Goal: Task Accomplishment & Management: Complete application form

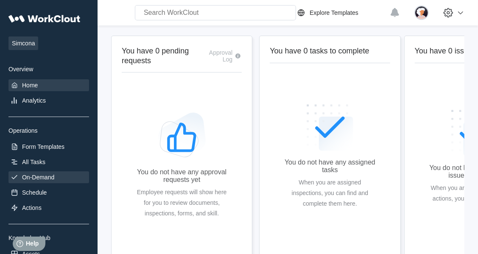
click at [33, 178] on div "On-Demand" at bounding box center [38, 177] width 32 height 7
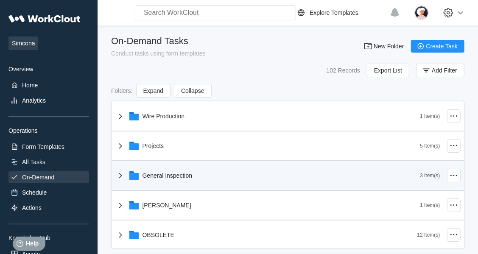
click at [137, 176] on icon at bounding box center [133, 176] width 9 height 7
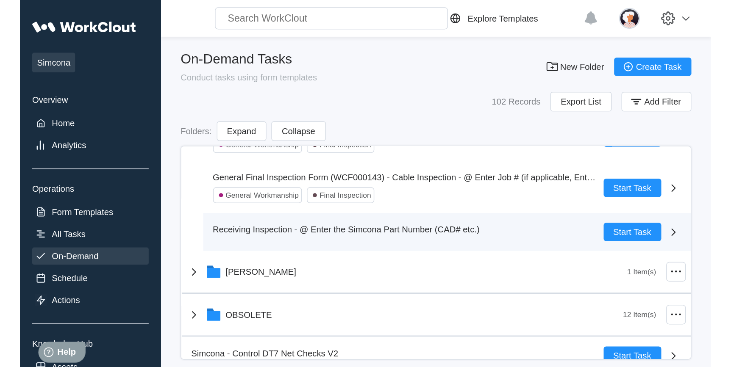
scroll to position [115, 0]
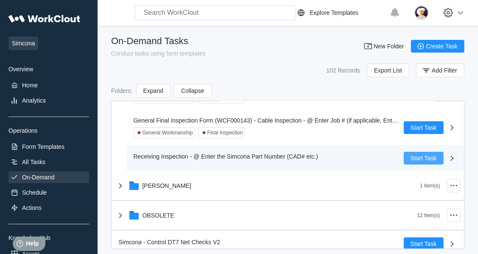
click at [403, 159] on button "Start Task" at bounding box center [423, 158] width 40 height 13
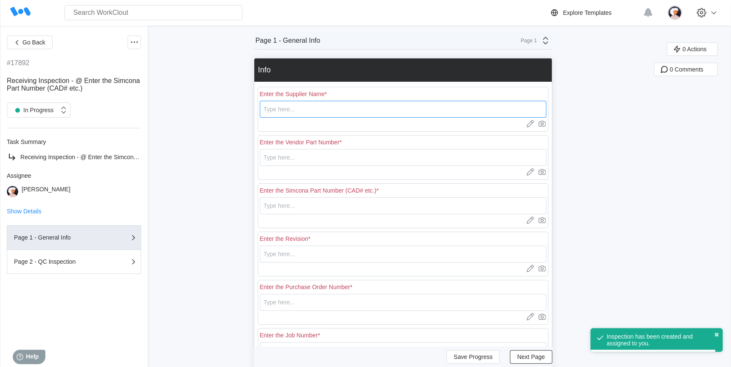
click at [368, 106] on input "text" at bounding box center [403, 109] width 286 height 17
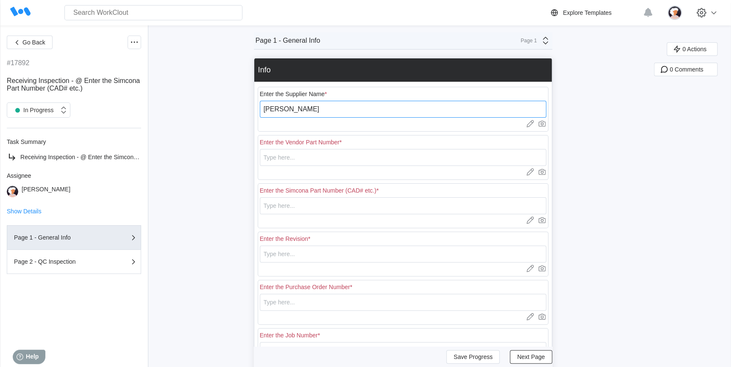
type input "[PERSON_NAME]"
type input "DV268"
type input "CAD00454-R1"
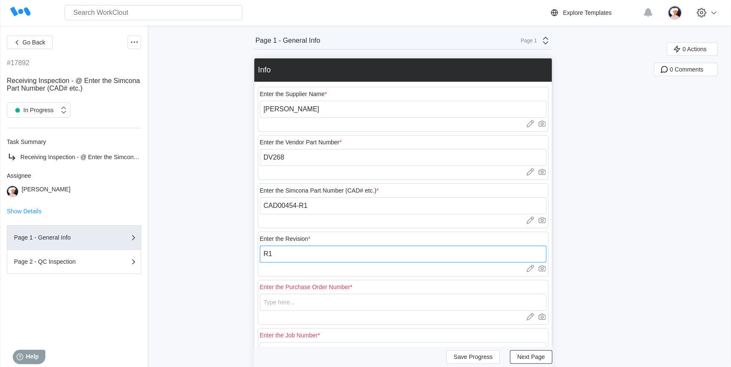
type input "R1"
click at [318, 208] on input "CAD00454-R1" at bounding box center [403, 205] width 286 height 17
type input "CAD00454"
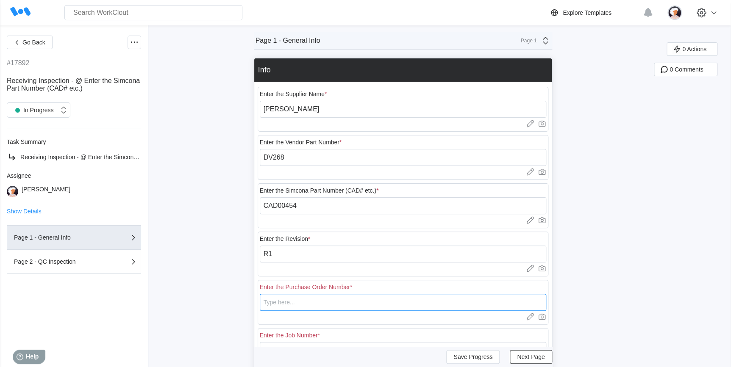
click at [288, 253] on input "text" at bounding box center [403, 302] width 286 height 17
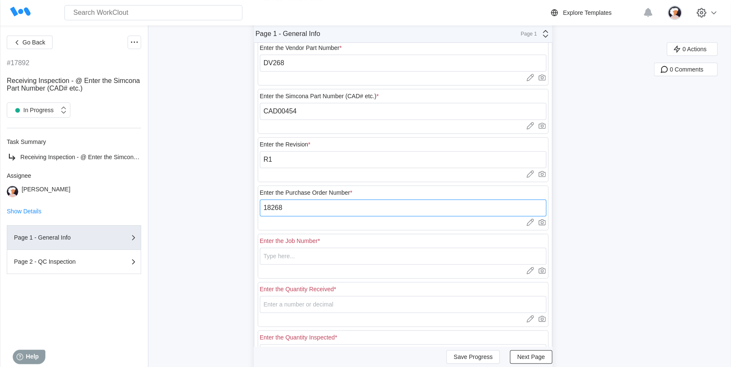
scroll to position [147, 0]
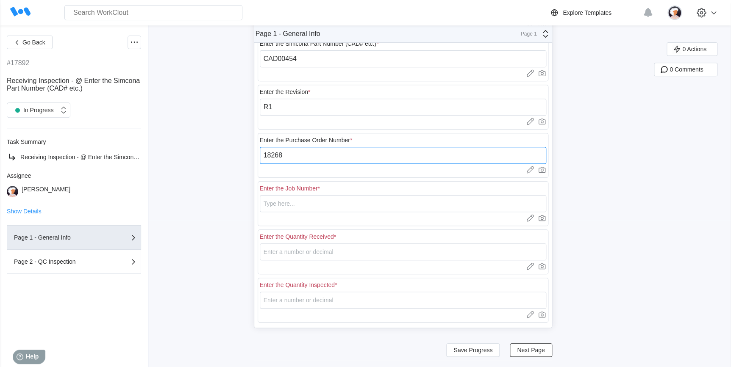
type input "18268"
click at [305, 205] on input "text" at bounding box center [403, 203] width 286 height 17
type input "N/A"
click at [285, 252] on input "number" at bounding box center [403, 252] width 286 height 17
type input "1"
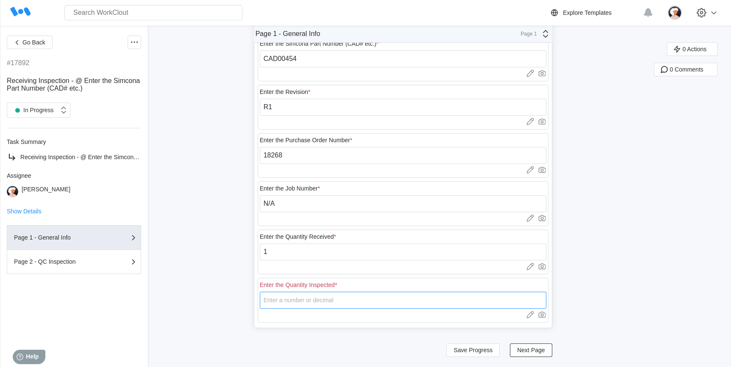
click at [284, 253] on input "number" at bounding box center [403, 300] width 286 height 17
type input "1"
click at [477, 253] on button "Save Progress" at bounding box center [472, 351] width 53 height 14
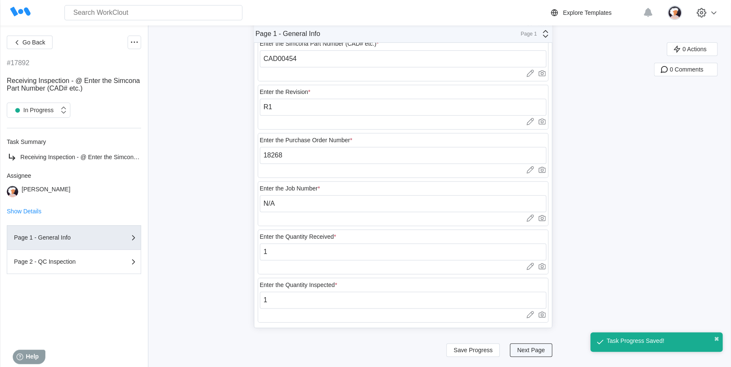
click at [477, 253] on span "Next Page" at bounding box center [531, 351] width 28 height 6
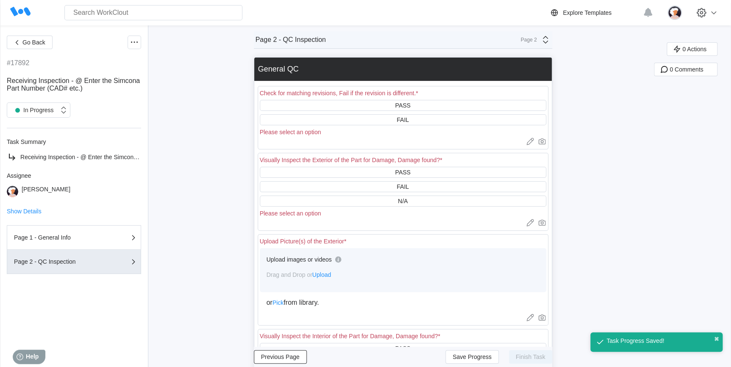
scroll to position [0, 0]
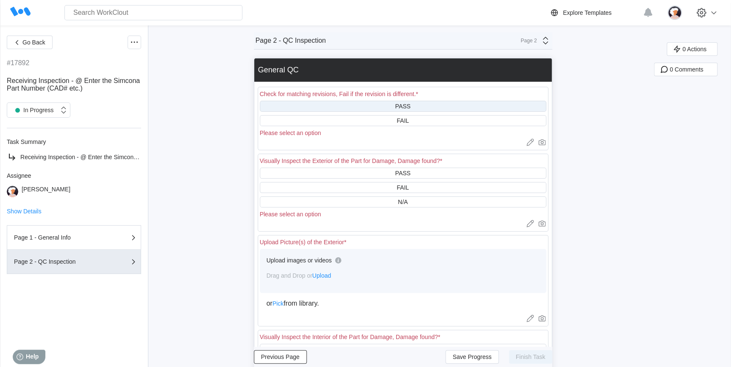
click at [345, 107] on div "PASS" at bounding box center [403, 106] width 286 height 11
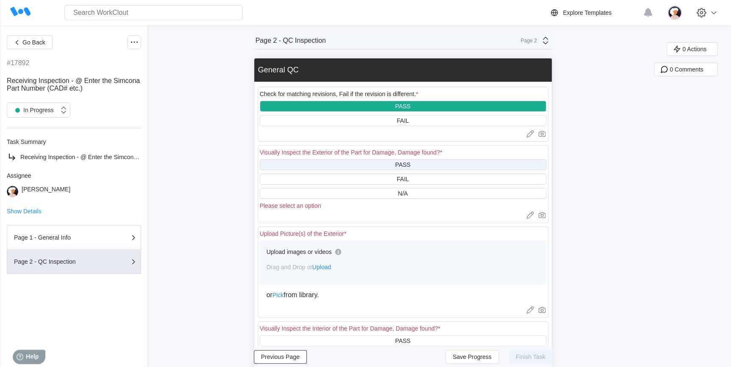
click at [352, 168] on div "PASS" at bounding box center [403, 164] width 286 height 11
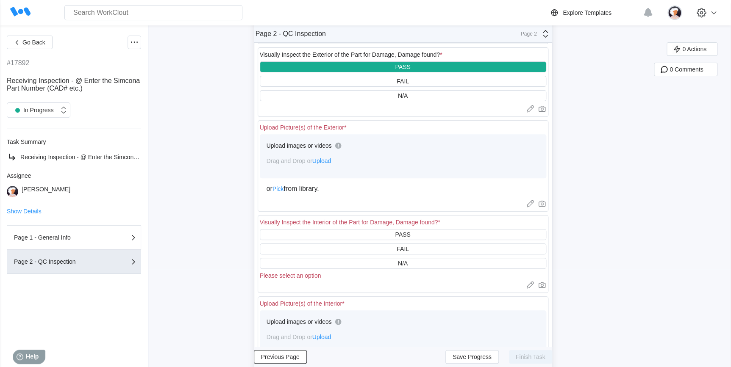
scroll to position [115, 0]
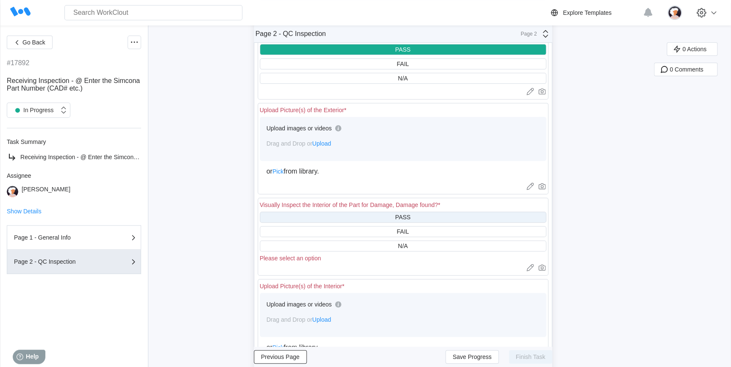
click at [351, 221] on div "PASS" at bounding box center [403, 217] width 286 height 11
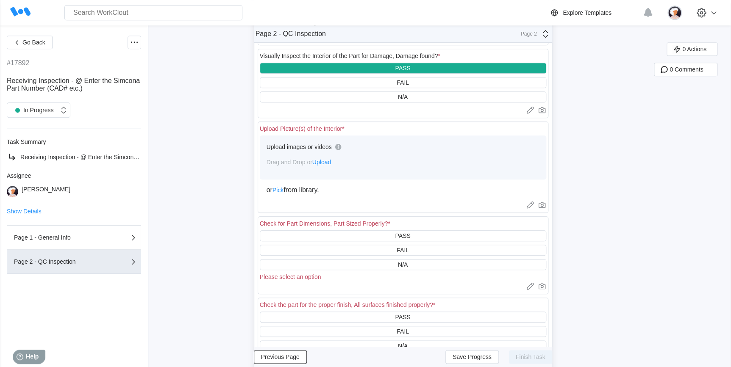
scroll to position [308, 0]
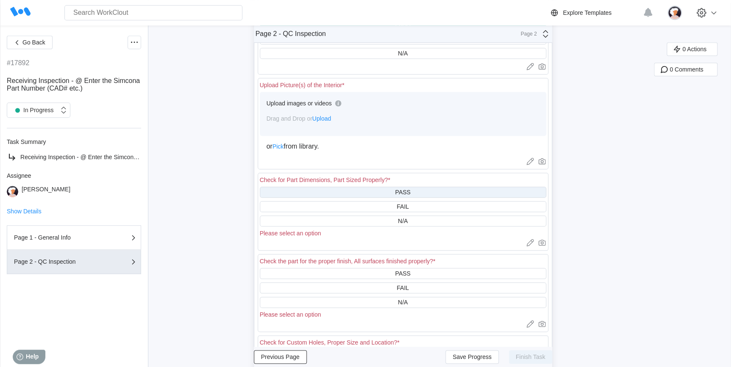
click at [348, 195] on div "PASS" at bounding box center [403, 192] width 286 height 11
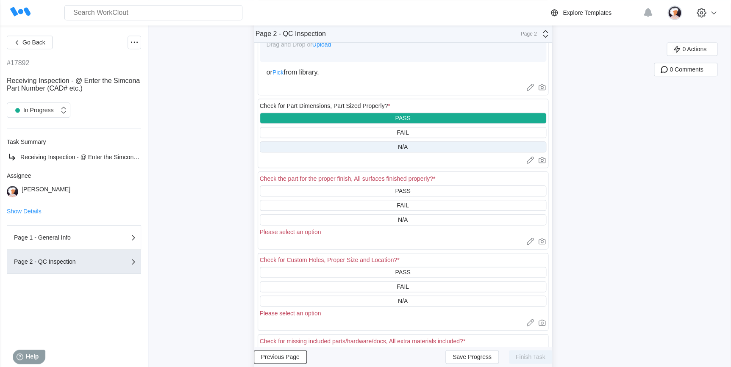
scroll to position [385, 0]
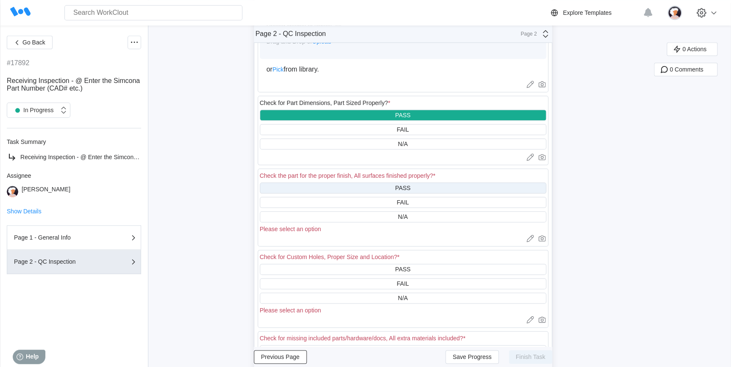
click at [359, 188] on div "PASS" at bounding box center [403, 188] width 286 height 11
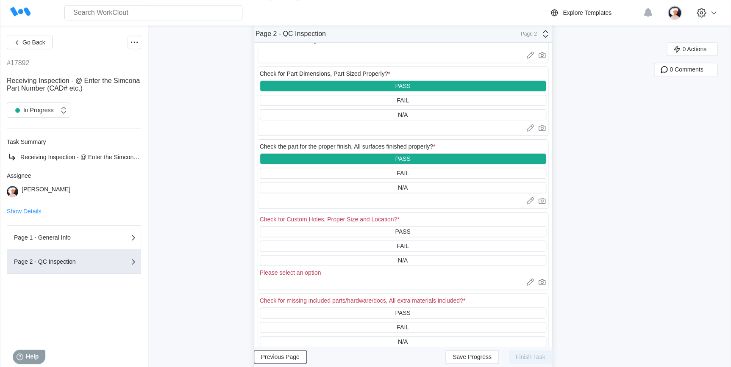
scroll to position [501, 0]
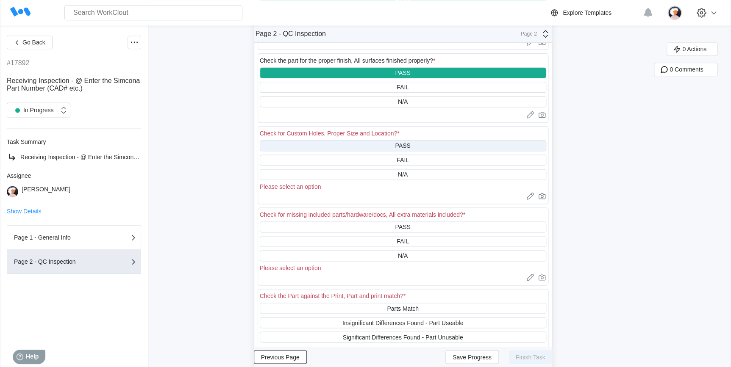
click at [363, 147] on div "PASS" at bounding box center [403, 145] width 286 height 11
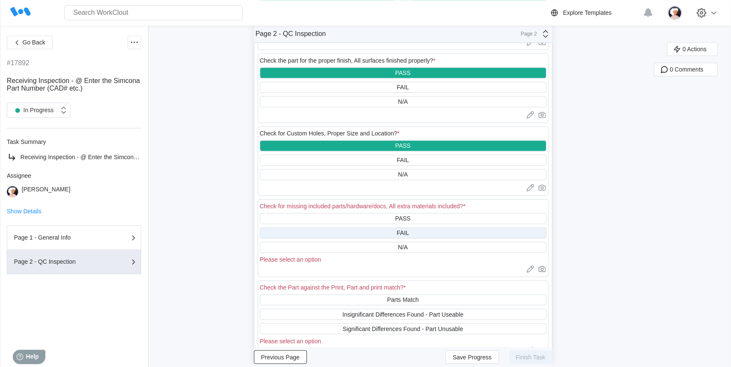
click at [369, 236] on div "FAIL" at bounding box center [403, 233] width 286 height 11
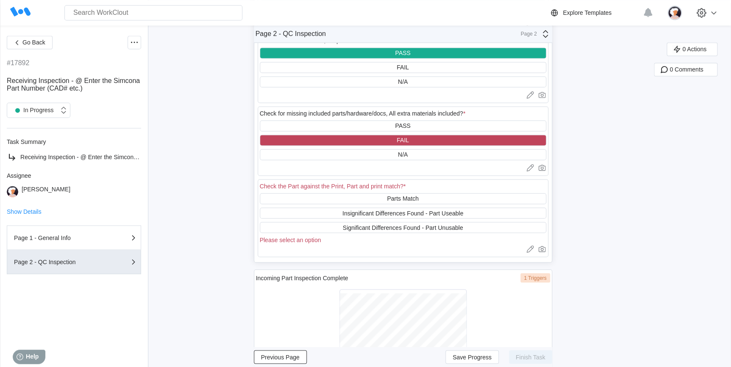
scroll to position [616, 0]
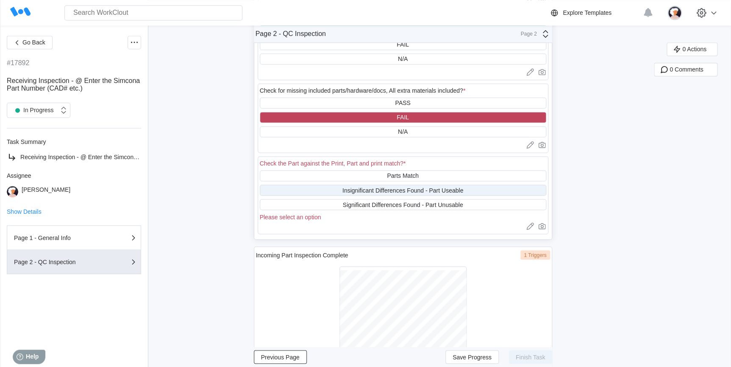
click at [342, 196] on div "Insignificant Differences Found - Part Useable" at bounding box center [403, 190] width 286 height 11
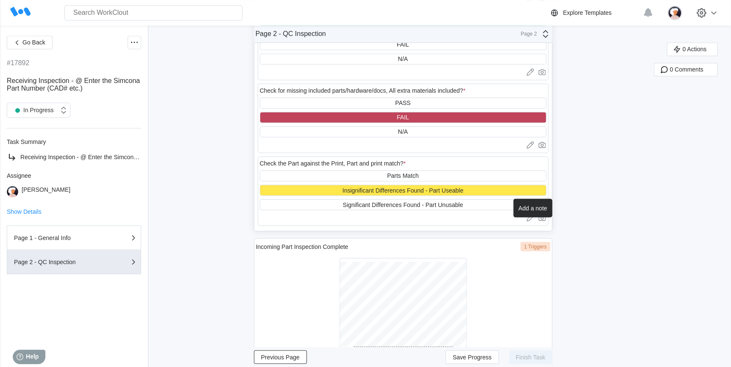
click at [477, 221] on icon at bounding box center [530, 218] width 8 height 8
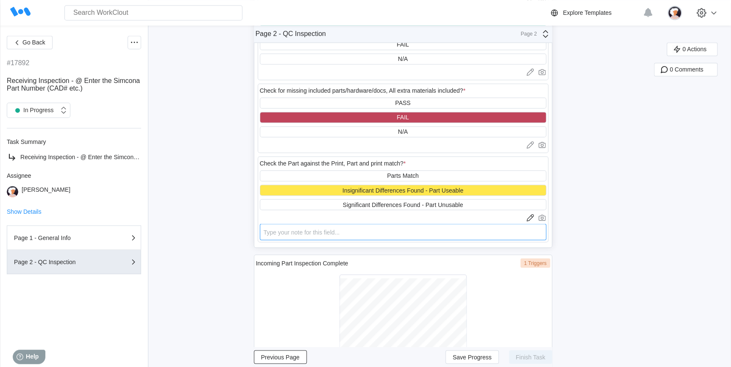
click at [395, 240] on textarea at bounding box center [403, 232] width 286 height 17
type textarea "I"
type textarea "x"
type textarea "In"
type textarea "x"
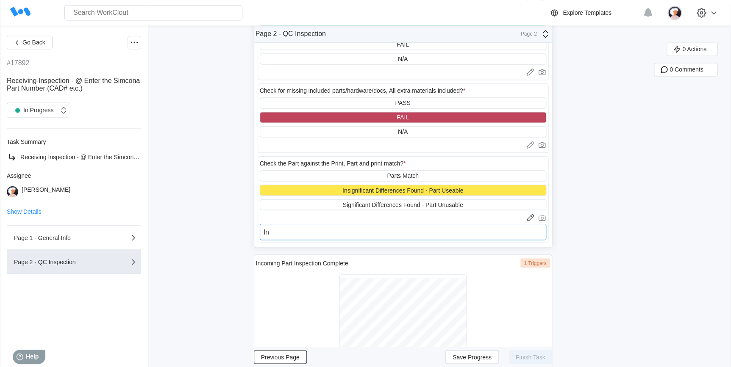
type textarea "Inc"
type textarea "x"
type textarea "Inco"
type textarea "x"
type textarea "Incor"
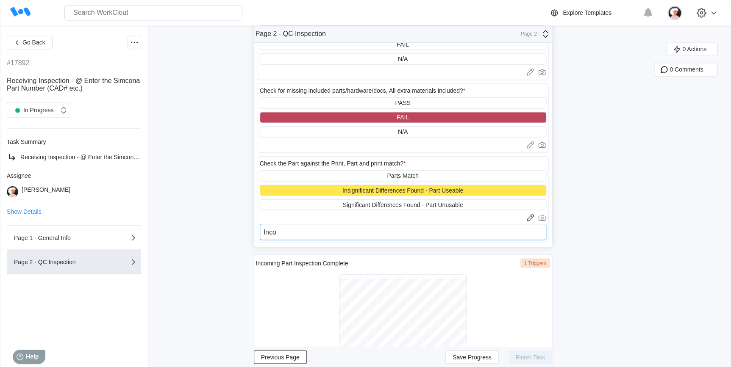
type textarea "x"
type textarea "Incorr"
type textarea "x"
type textarea "Incorre"
type textarea "x"
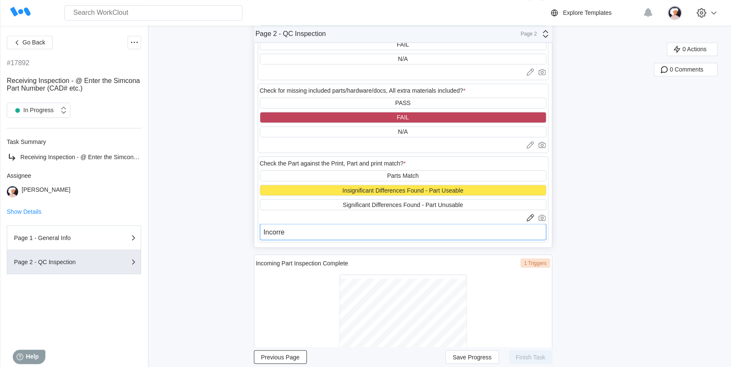
type textarea "Incorrec"
type textarea "x"
type textarea "Incorrect"
type textarea "x"
type textarea "Incorrect"
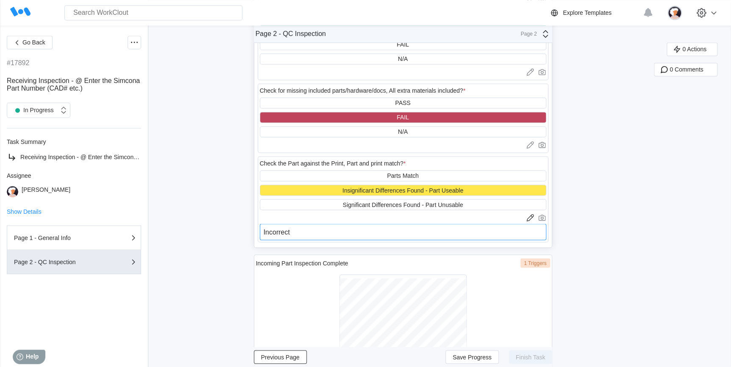
type textarea "x"
type textarea "Incorrect l"
type textarea "x"
type textarea "Incorrect lo"
type textarea "x"
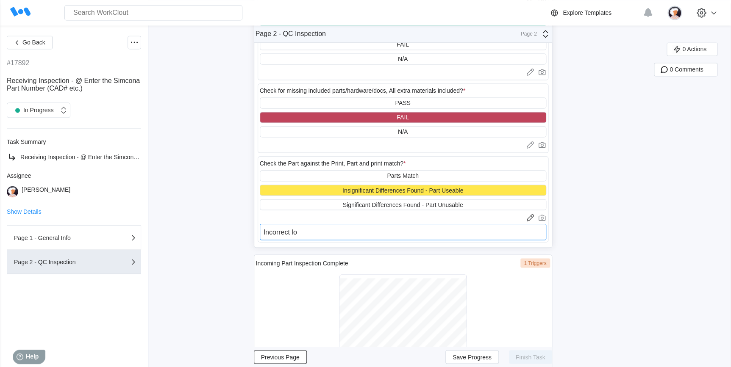
type textarea "Incorrect loc"
type textarea "x"
type textarea "Incorrect lock"
type textarea "x"
type textarea "Incorrect locks"
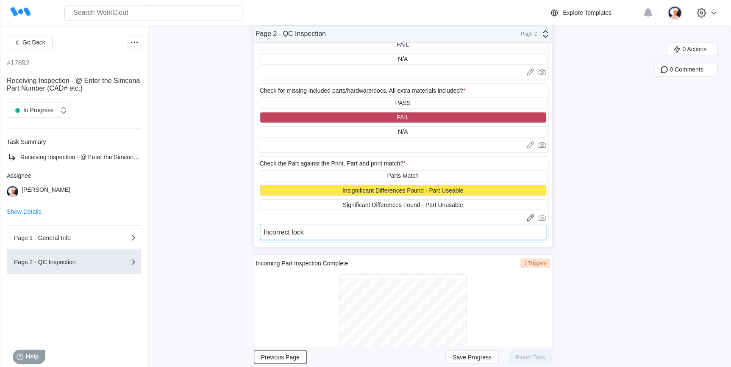
type textarea "x"
type textarea "Incorrect locks"
type textarea "x"
type textarea "Incorrect locks i"
type textarea "x"
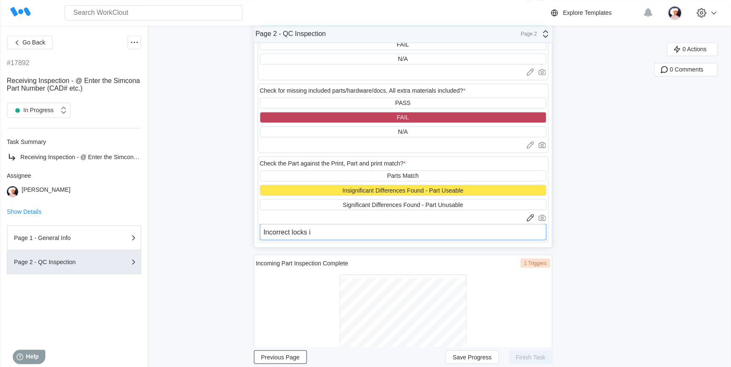
type textarea "Incorrect locks in"
type textarea "x"
type textarea "Incorrect locks ins"
type textarea "x"
type textarea "Incorrect locks inst"
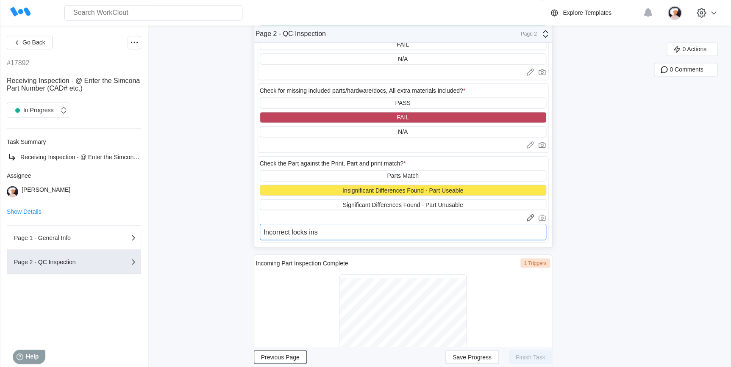
type textarea "x"
type textarea "Incorrect locks insta"
type textarea "x"
type textarea "Incorrect locks instal"
type textarea "x"
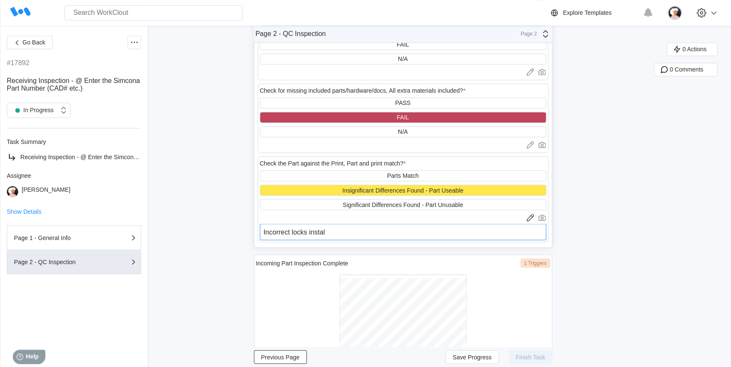
type textarea "Incorrect locks install"
type textarea "x"
type textarea "Incorrect locks installe"
type textarea "x"
type textarea "Incorrect locks installed"
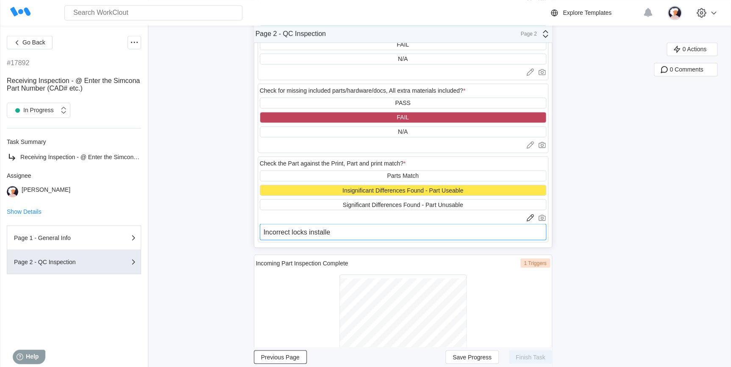
type textarea "x"
type textarea "Incorrect locks installed,"
type textarea "x"
type textarea "Incorrect locks installed,"
type textarea "x"
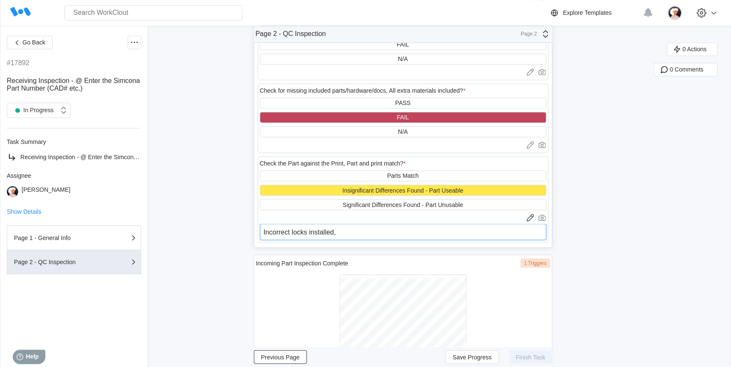
type textarea "Incorrect locks installed, w"
type textarea "x"
type textarea "Incorrect locks installed, [GEOGRAPHIC_DATA]"
type textarea "x"
type textarea "Incorrect locks installed, wil"
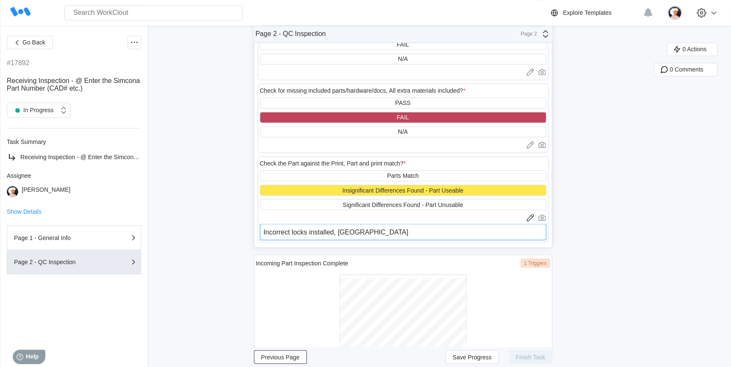
type textarea "x"
type textarea "Incorrect locks installed, will"
type textarea "x"
type textarea "Incorrect locks installed, will"
type textarea "x"
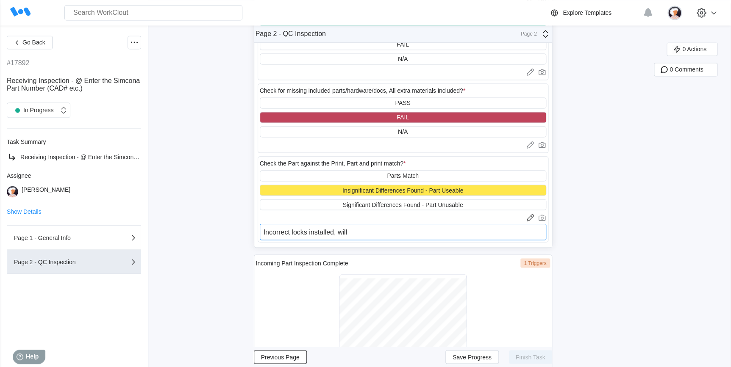
type textarea "Incorrect locks installed, will s"
type textarea "x"
type textarea "Incorrect locks installed, will sw"
type textarea "x"
type textarea "Incorrect locks installed, will swa"
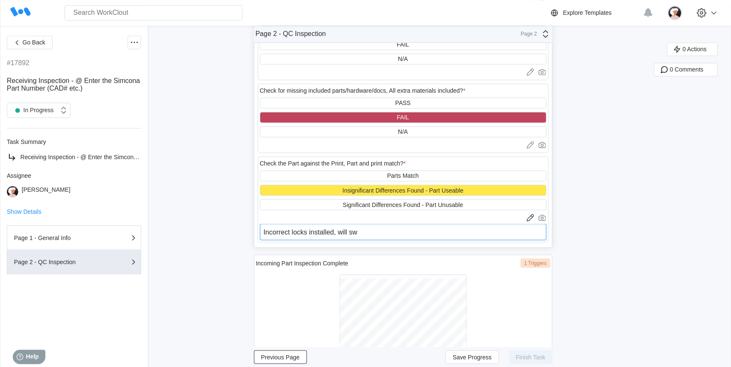
type textarea "x"
type textarea "Incorrect locks installed, will swap"
type textarea "x"
type textarea "Incorrect locks installed, will swap"
type textarea "x"
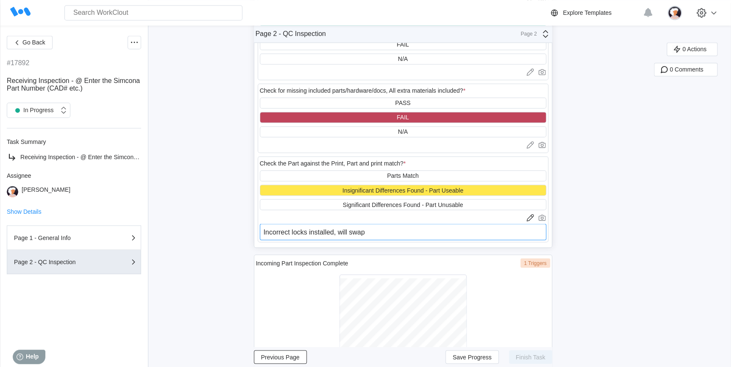
type textarea "Incorrect locks installed, will swap l"
type textarea "x"
type textarea "Incorrect locks installed, will swap lo"
type textarea "x"
type textarea "Incorrect locks installed, will swap loc"
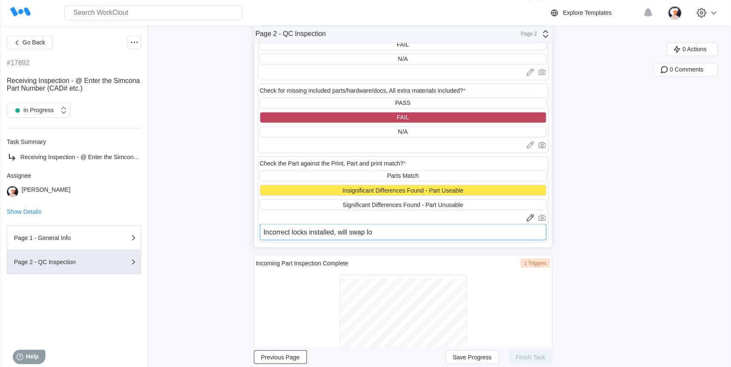
type textarea "x"
type textarea "Incorrect locks installed, will swap lock"
type textarea "x"
type textarea "Incorrect locks installed, will swap locks"
type textarea "x"
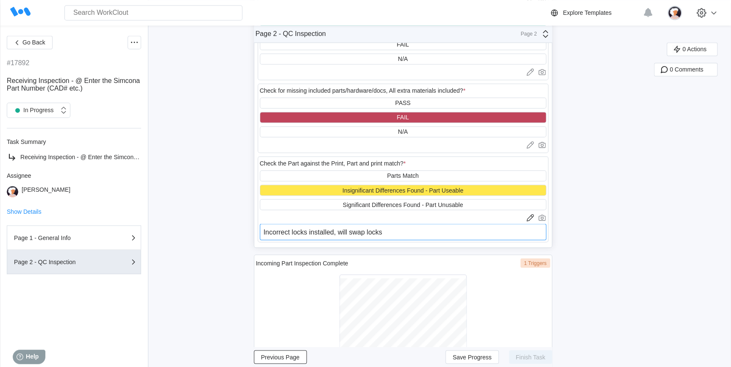
type textarea "Incorrect locks installed, will swap locks"
type textarea "x"
type textarea "Incorrect locks installed, will swap locks f"
type textarea "x"
type textarea "Incorrect locks installed, will swap locks fr"
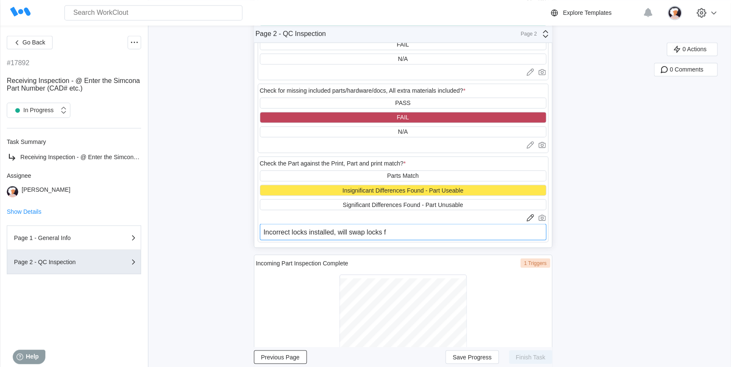
type textarea "x"
type textarea "Incorrect locks installed, will swap locks fro"
type textarea "x"
type textarea "Incorrect locks installed, will swap locks from"
type textarea "x"
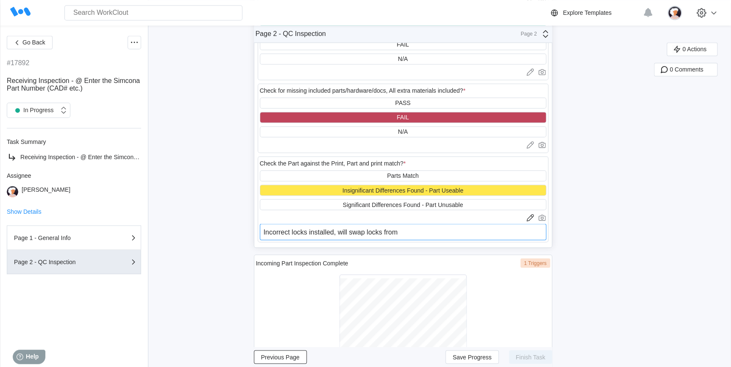
type textarea "Incorrect locks installed, will swap locks from"
type textarea "x"
type textarea "Incorrect locks installed, will swap locks from a"
type textarea "x"
type textarea "Incorrect locks installed, will swap locks from am"
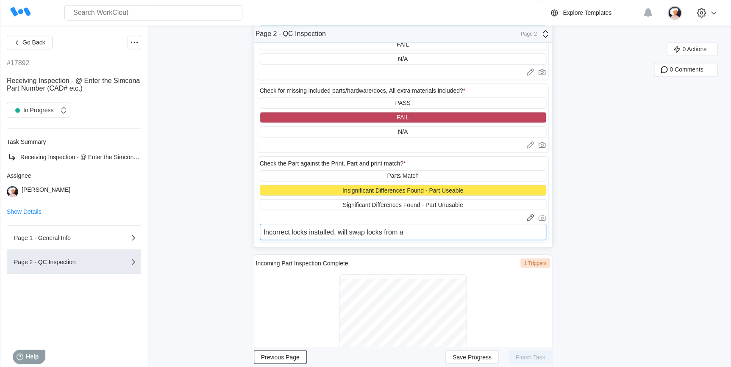
type textarea "x"
type textarea "Incorrect locks installed, will swap locks from a"
type textarea "x"
type textarea "Incorrect locks installed, will swap locks from an"
type textarea "x"
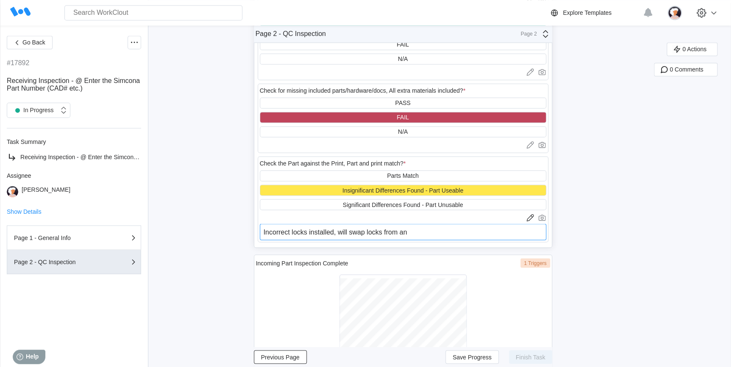
type textarea "Incorrect locks installed, will swap locks from ano"
type textarea "x"
type textarea "Incorrect locks installed, will swap locks from anot"
type textarea "x"
type textarea "Incorrect locks installed, will swap locks from [GEOGRAPHIC_DATA]"
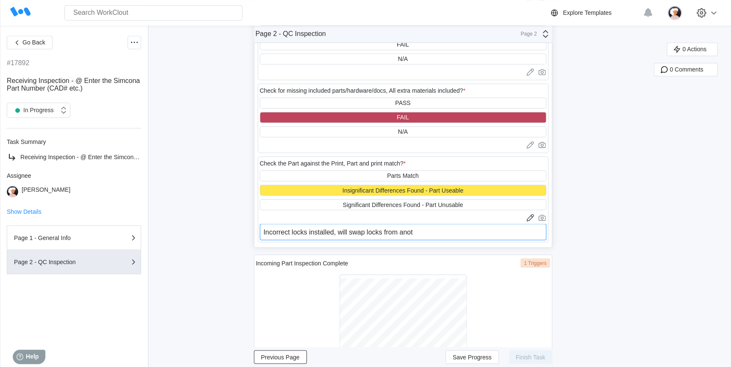
type textarea "x"
type textarea "Incorrect locks installed, will swap locks from anothe"
type textarea "x"
type textarea "Incorrect locks installed, will swap locks from another"
type textarea "x"
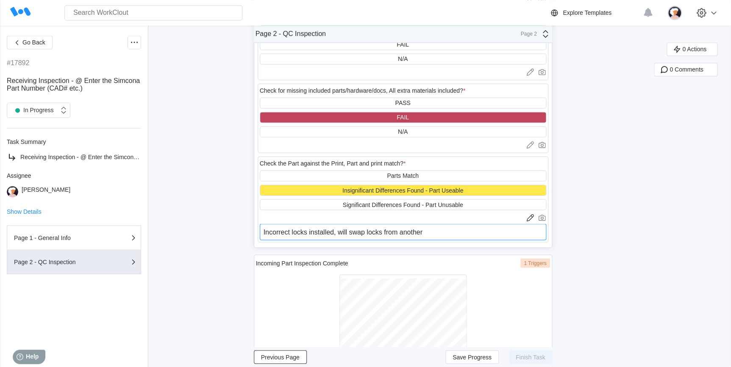
type textarea "Incorrect locks installed, will swap locks from another"
type textarea "x"
type textarea "Incorrect locks installed, will swap locks from another b"
type textarea "x"
type textarea "Incorrect locks installed, will swap locks from another ba"
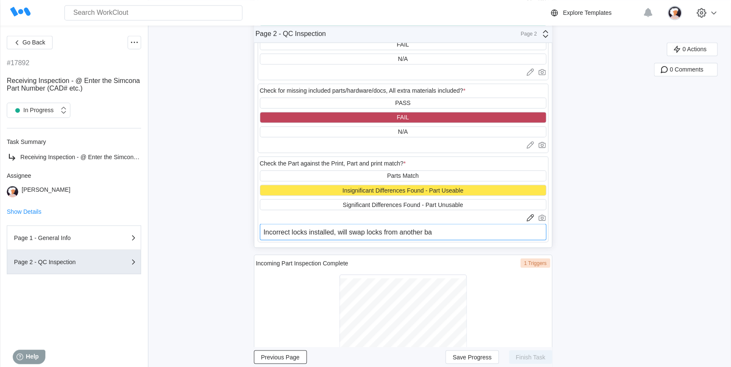
type textarea "x"
type textarea "Incorrect locks installed, will swap locks from another bad"
type textarea "x"
type textarea "Incorrect locks installed, will swap locks from another bad"
type textarea "x"
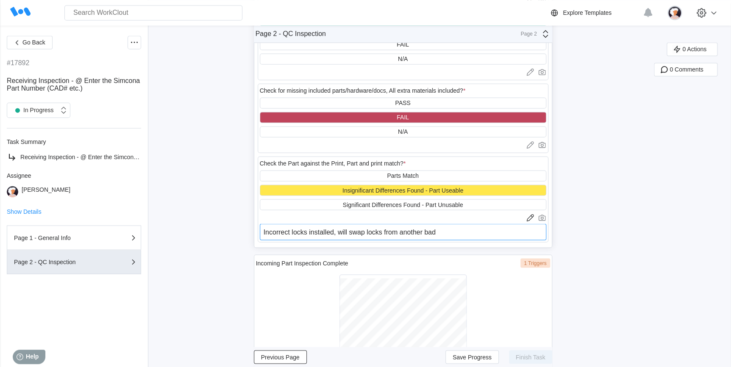
type textarea "Incorrect locks installed, will swap locks from another bad e"
type textarea "x"
type textarea "Incorrect locks installed, will swap locks from another bad en"
type textarea "x"
type textarea "Incorrect locks installed, will swap locks from another bad enc"
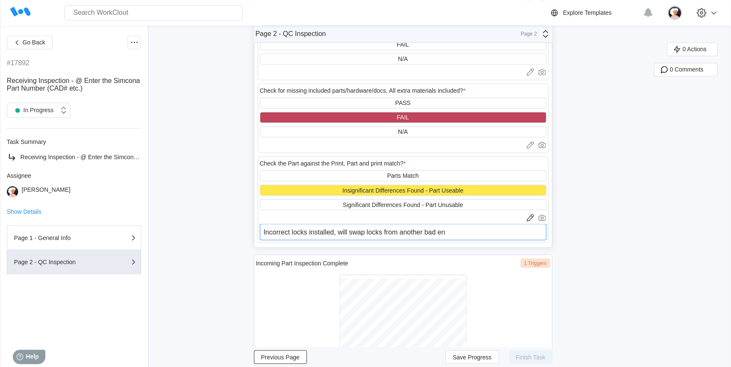
type textarea "x"
type textarea "Incorrect locks installed, will swap locks from another bad encl"
type textarea "x"
type textarea "Incorrect locks installed, will swap locks from another bad enclo"
type textarea "x"
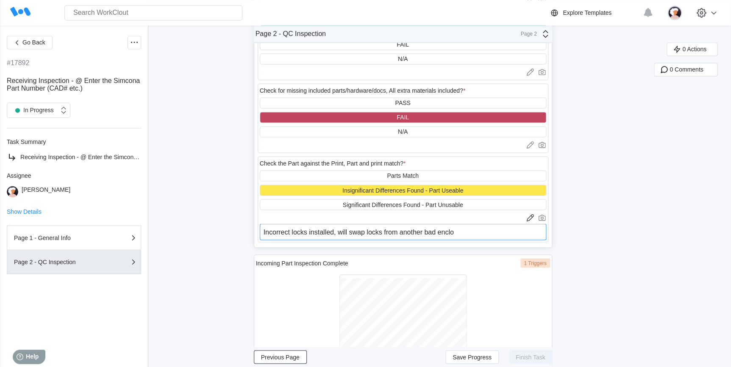
type textarea "Incorrect locks installed, will swap locks from another bad enclos"
type textarea "x"
type textarea "Incorrect locks installed, will swap locks from another bad enclosu"
type textarea "x"
type textarea "Incorrect locks installed, will swap locks from another bad enclosur"
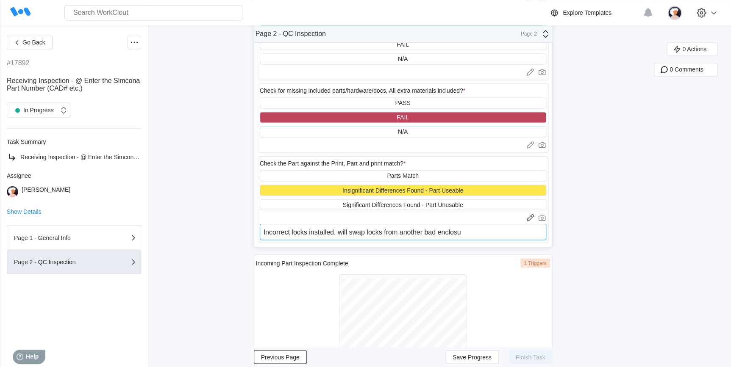
type textarea "x"
type textarea "Incorrect locks installed, will swap locks from another bad enclosure"
type textarea "x"
type textarea "Incorrect locks installed, will swap locks from another bad enclosure"
type textarea "x"
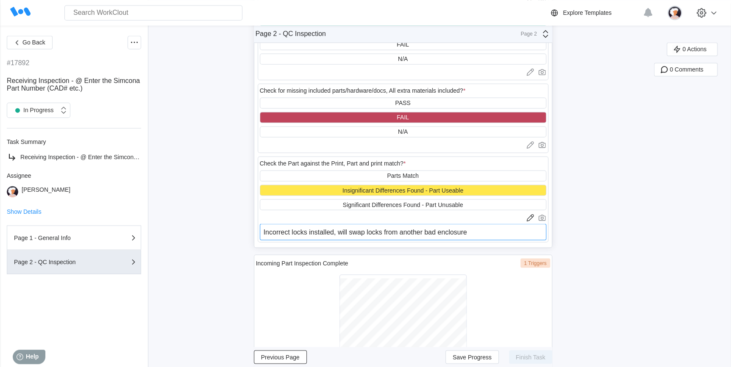
type textarea "Incorrect locks installed, will swap locks from another bad enclosure t"
type textarea "x"
type textarea "Incorrect locks installed, will swap locks from another bad enclosure to"
type textarea "x"
type textarea "Incorrect locks installed, will swap locks from another bad enclosure to"
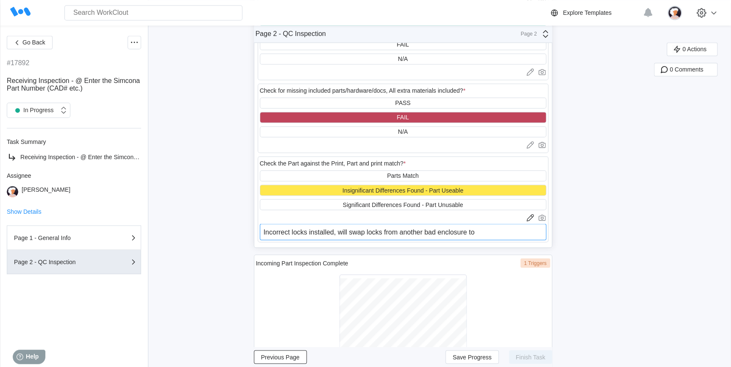
type textarea "x"
type textarea "Incorrect locks installed, will swap locks from another bad enclosure to m"
type textarea "x"
type textarea "Incorrect locks installed, will swap locks from another bad enclosure to ma"
type textarea "x"
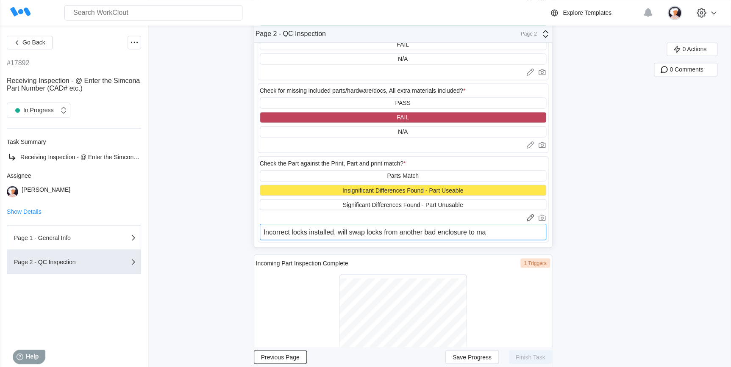
type textarea "Incorrect locks installed, will swap locks from another bad enclosure to mak"
type textarea "x"
type textarea "Incorrect locks installed, will swap locks from another bad enclosure to make"
type textarea "x"
type textarea "Incorrect locks installed, will swap locks from another bad enclosure to make"
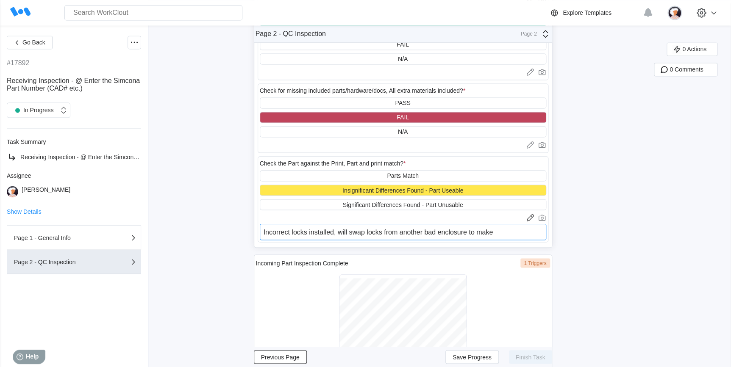
type textarea "x"
type textarea "Incorrect locks installed, will swap locks from another bad enclosure to make t"
type textarea "x"
type textarea "Incorrect locks installed, will swap locks from another bad enclosure to make th"
type textarea "x"
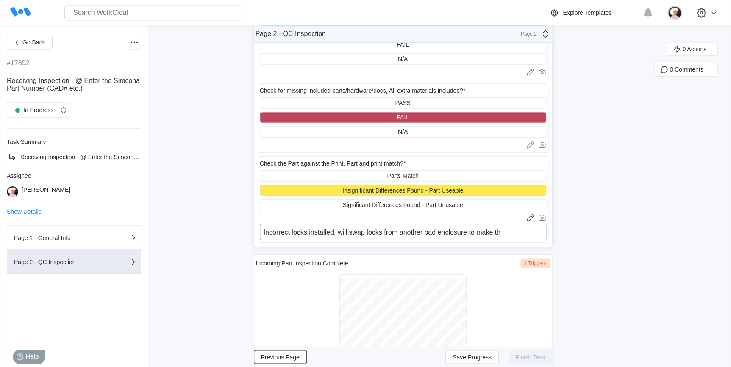
type textarea "Incorrect locks installed, will swap locks from another bad enclosure to make t…"
type textarea "x"
type textarea "Incorrect locks installed, will swap locks from another bad enclosure to make t…"
type textarea "x"
type textarea "Incorrect locks installed, will swap locks from another bad enclosure to make t…"
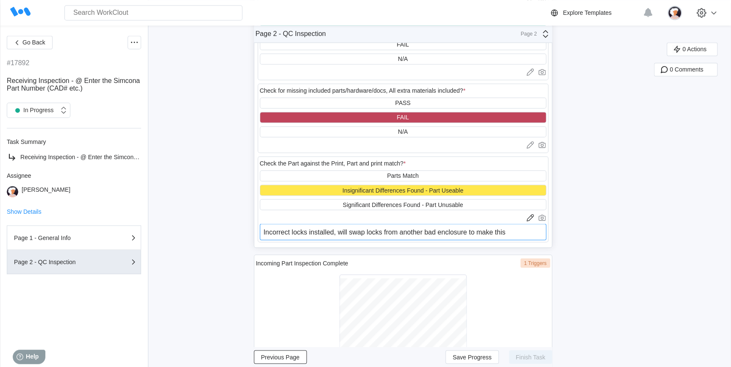
type textarea "x"
type textarea "Incorrect locks installed, will swap locks from another bad enclosure to make t…"
type textarea "x"
type textarea "Incorrect locks installed, will swap locks from another bad enclosure to make t…"
type textarea "x"
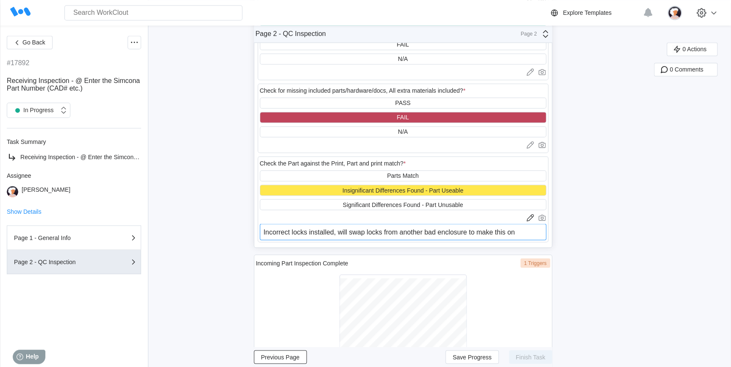
type textarea "Incorrect locks installed, will swap locks from another bad enclosure to make t…"
type textarea "x"
type textarea "Incorrect locks installed, will swap locks from another bad enclosure to make t…"
type textarea "x"
type textarea "Incorrect locks installed, will swap locks from another bad enclosure to make t…"
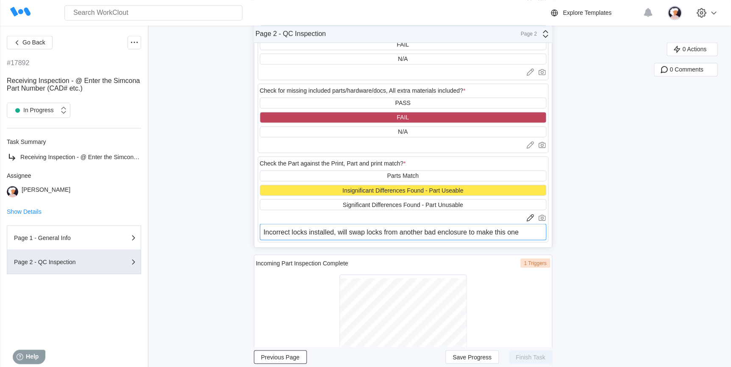
type textarea "x"
type textarea "Incorrect locks installed, will swap locks from another bad enclosure to make t…"
type textarea "x"
type textarea "Incorrect locks installed, will swap locks from another bad enclosure to make t…"
type textarea "x"
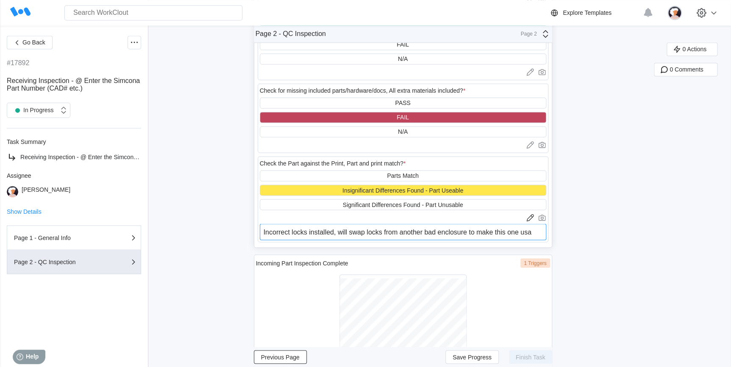
type textarea "Incorrect locks installed, will swap locks from another bad enclosure to make t…"
type textarea "x"
type textarea "Incorrect locks installed, will swap locks from another bad enclosure to make t…"
type textarea "x"
type textarea "Incorrect locks installed, will swap locks from another bad enclosure to make t…"
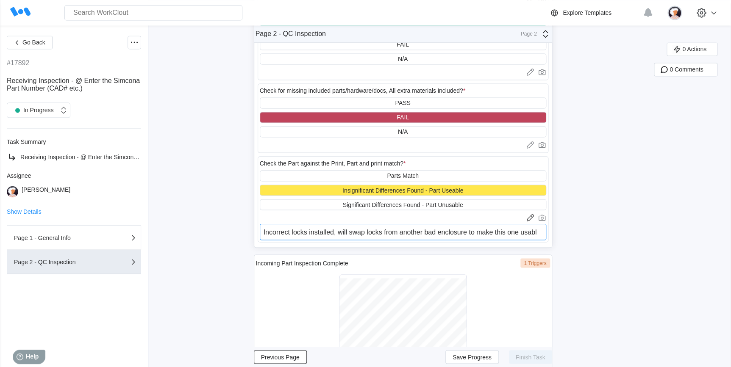
type textarea "x"
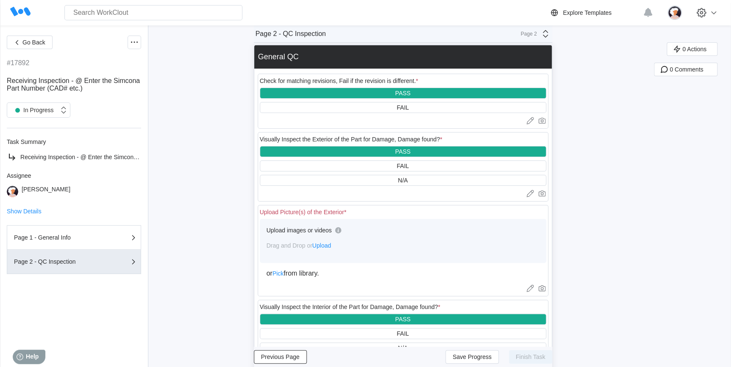
scroll to position [0, 0]
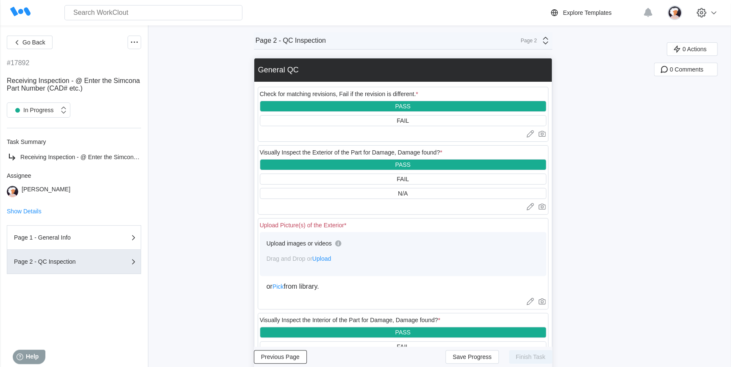
type textarea "Incorrect locks installed, will swap locks from another bad enclosure to make t…"
click at [329, 253] on span "Upload" at bounding box center [321, 259] width 19 height 7
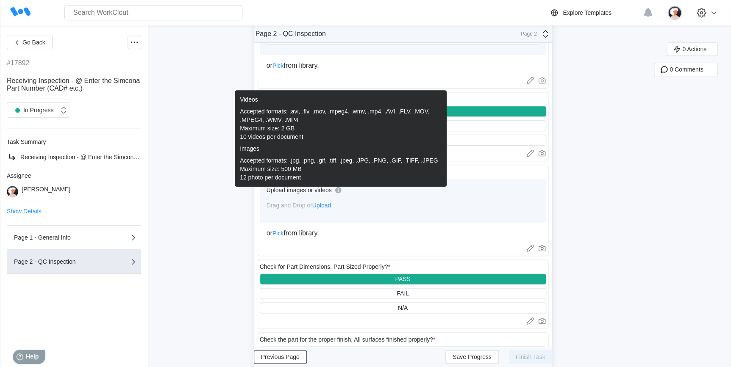
scroll to position [347, 0]
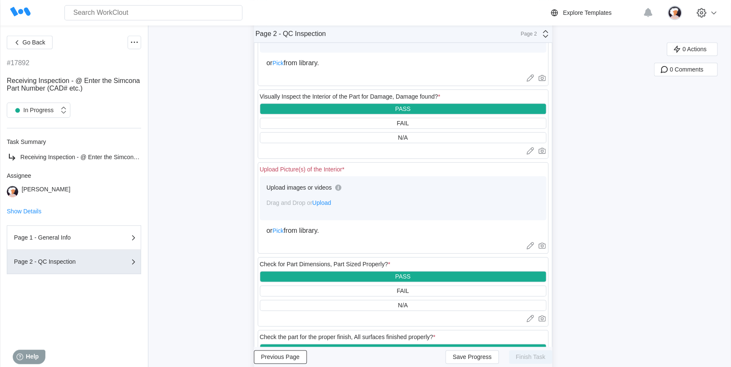
click at [328, 204] on span "Upload" at bounding box center [321, 203] width 19 height 7
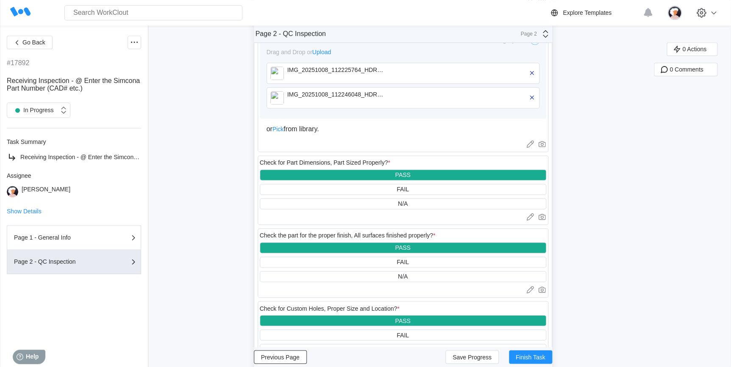
scroll to position [501, 0]
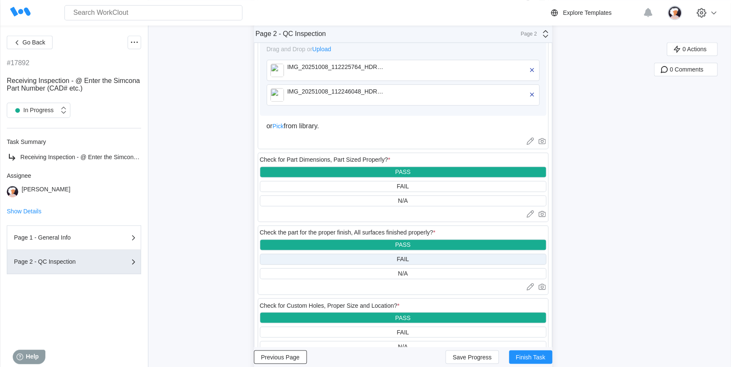
click at [388, 253] on div "FAIL" at bounding box center [403, 259] width 286 height 11
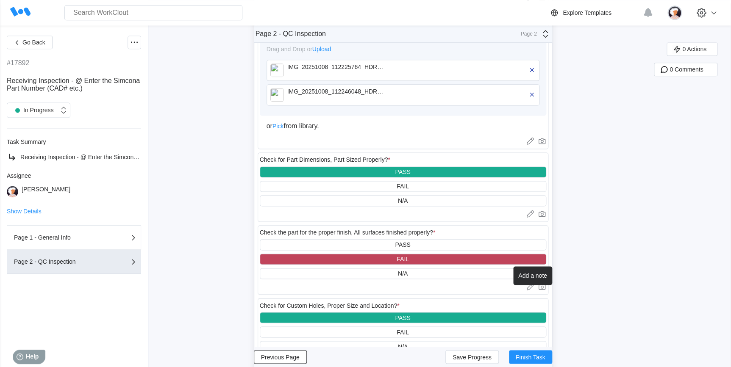
click at [477, 253] on icon at bounding box center [530, 287] width 8 height 8
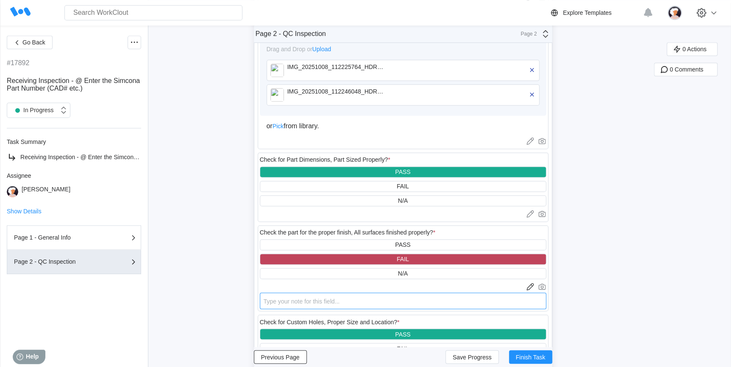
click at [390, 253] on textarea at bounding box center [403, 301] width 286 height 17
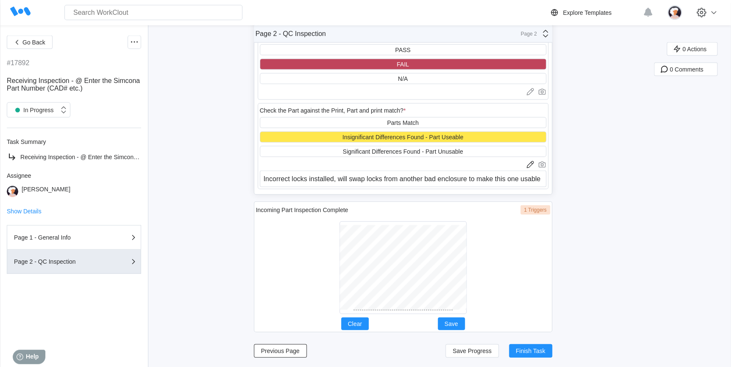
scroll to position [861, 0]
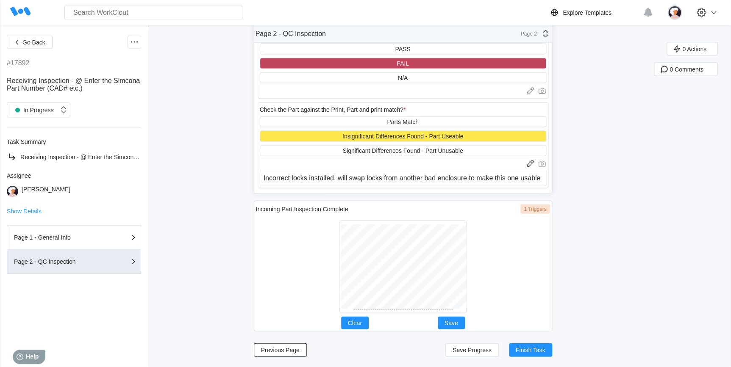
click at [403, 253] on div at bounding box center [402, 267] width 127 height 93
click at [454, 253] on span "Save" at bounding box center [452, 323] width 14 height 6
click at [477, 253] on span "Finish Task" at bounding box center [531, 351] width 30 height 6
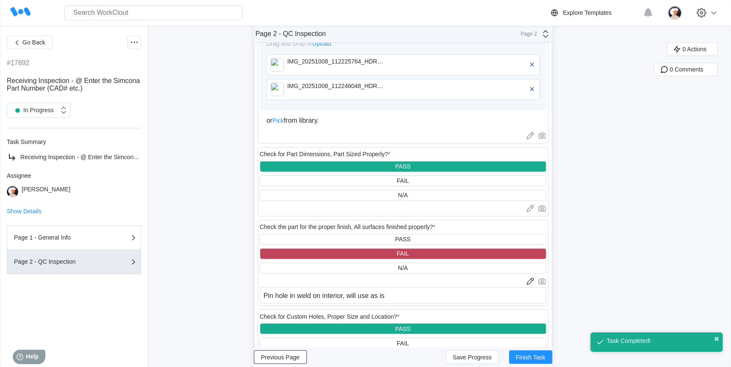
scroll to position [437, 0]
